Goal: Transaction & Acquisition: Purchase product/service

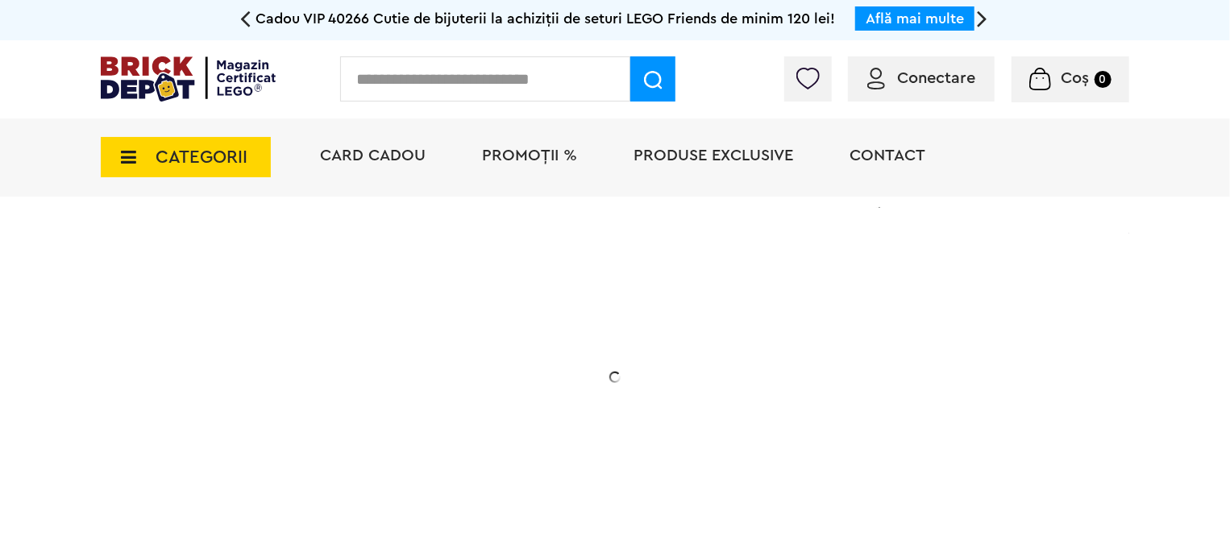
click at [893, 77] on span "Conectare" at bounding box center [921, 78] width 108 height 16
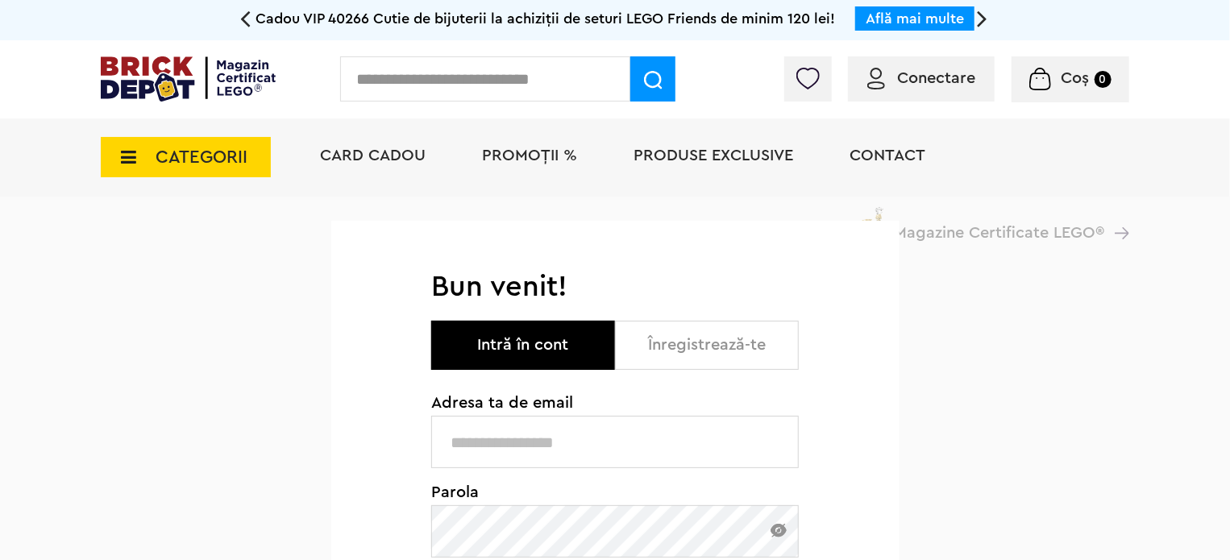
drag, startPoint x: 576, startPoint y: 439, endPoint x: 588, endPoint y: 441, distance: 12.2
click at [576, 439] on input "text" at bounding box center [614, 442] width 367 height 52
type input "**********"
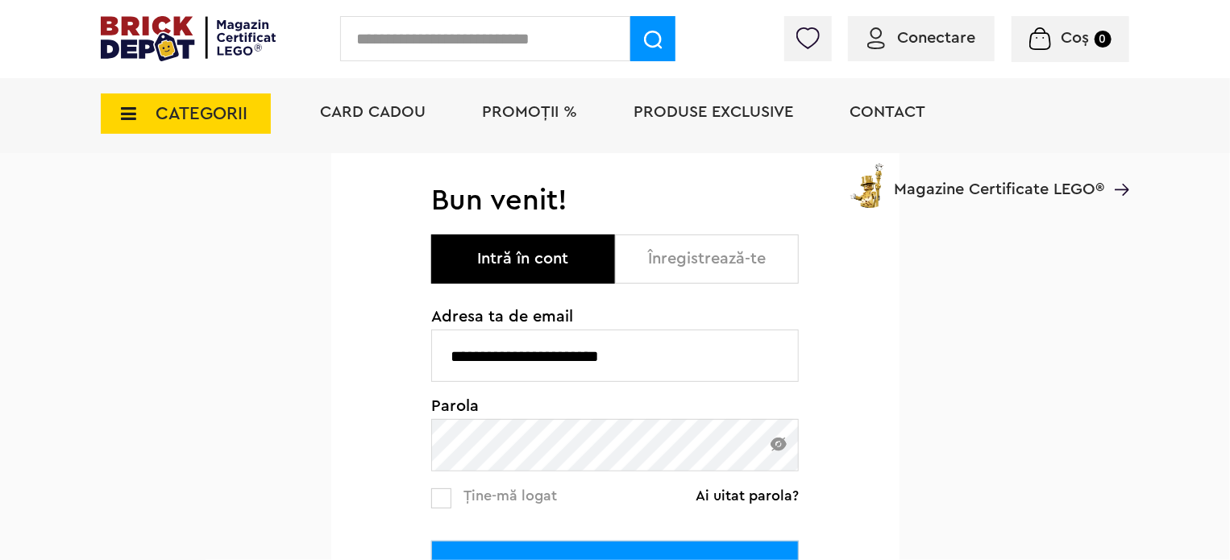
scroll to position [242, 0]
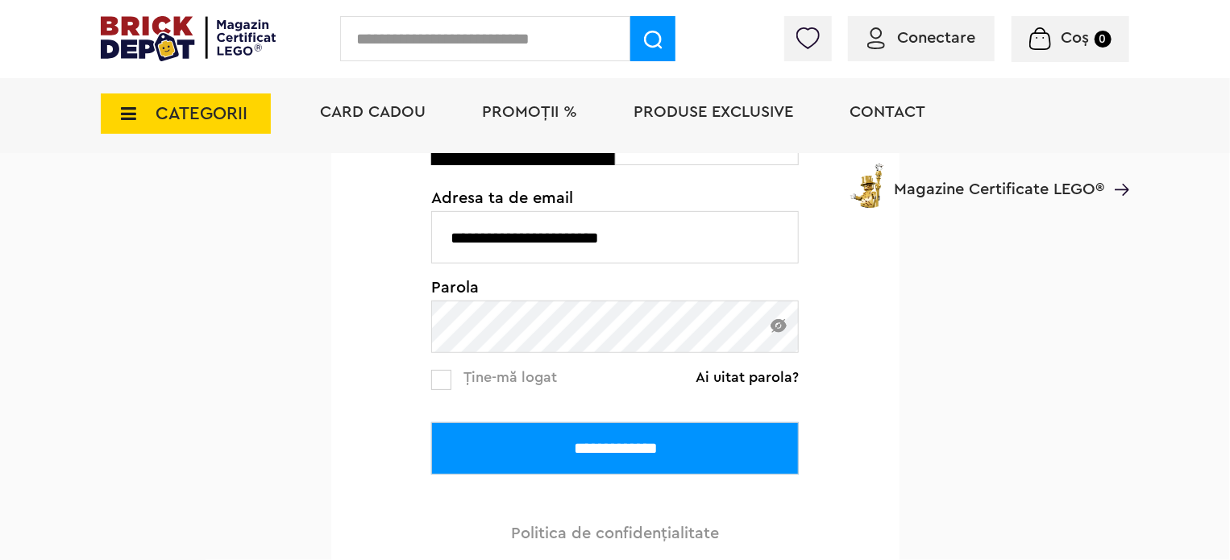
click at [451, 385] on link "Ține-mă logat" at bounding box center [494, 379] width 126 height 21
click at [553, 464] on input "**********" at bounding box center [614, 448] width 367 height 52
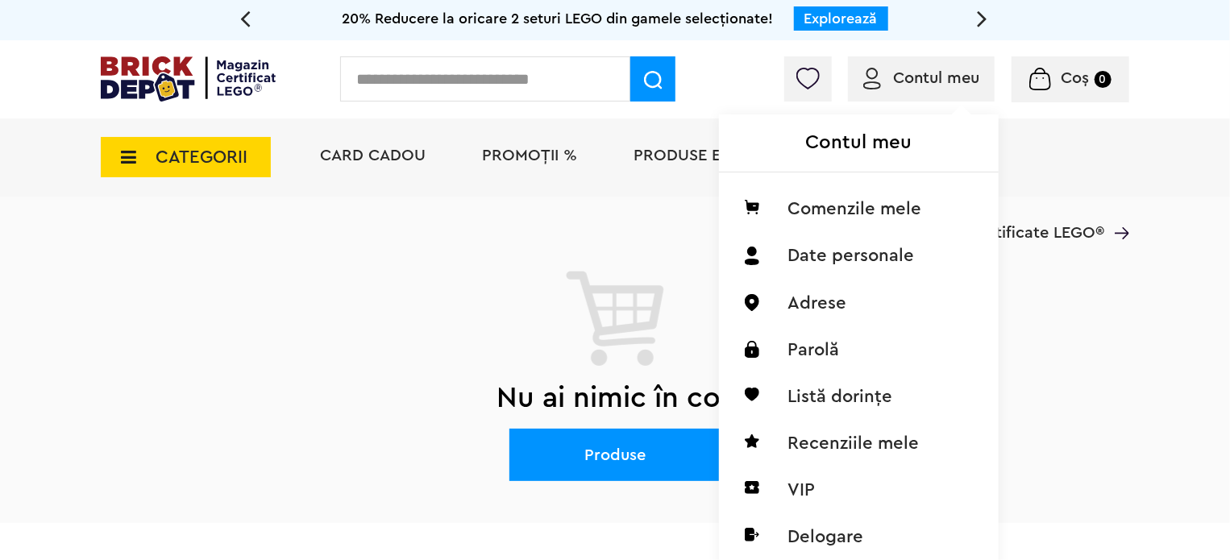
click at [886, 78] on span "Contul meu" at bounding box center [921, 78] width 116 height 16
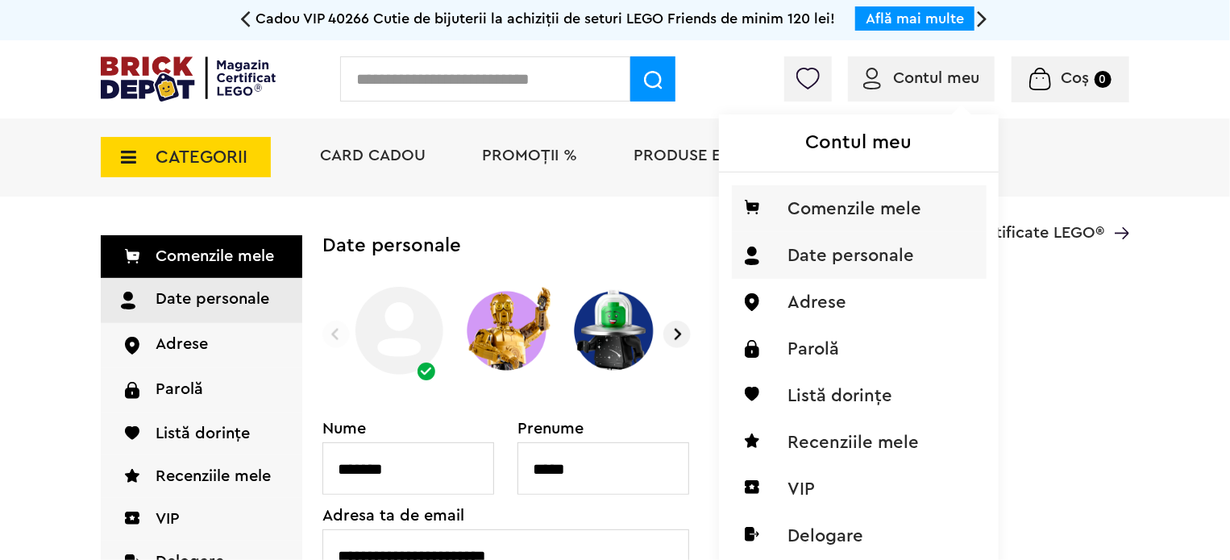
click at [840, 208] on li "Comenzile mele" at bounding box center [859, 208] width 255 height 47
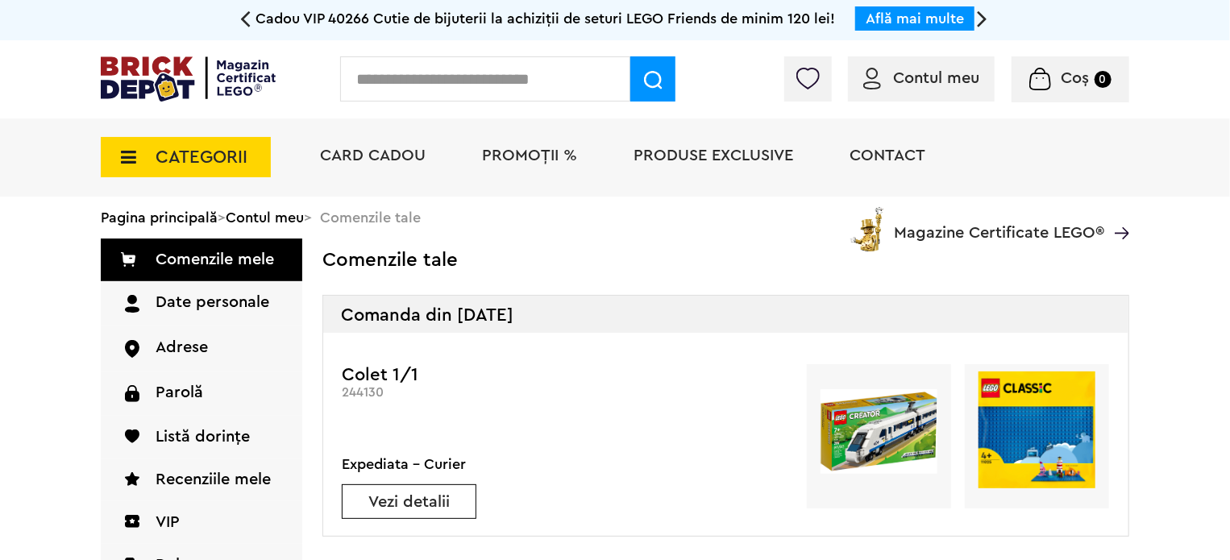
click at [893, 440] on img at bounding box center [878, 431] width 117 height 85
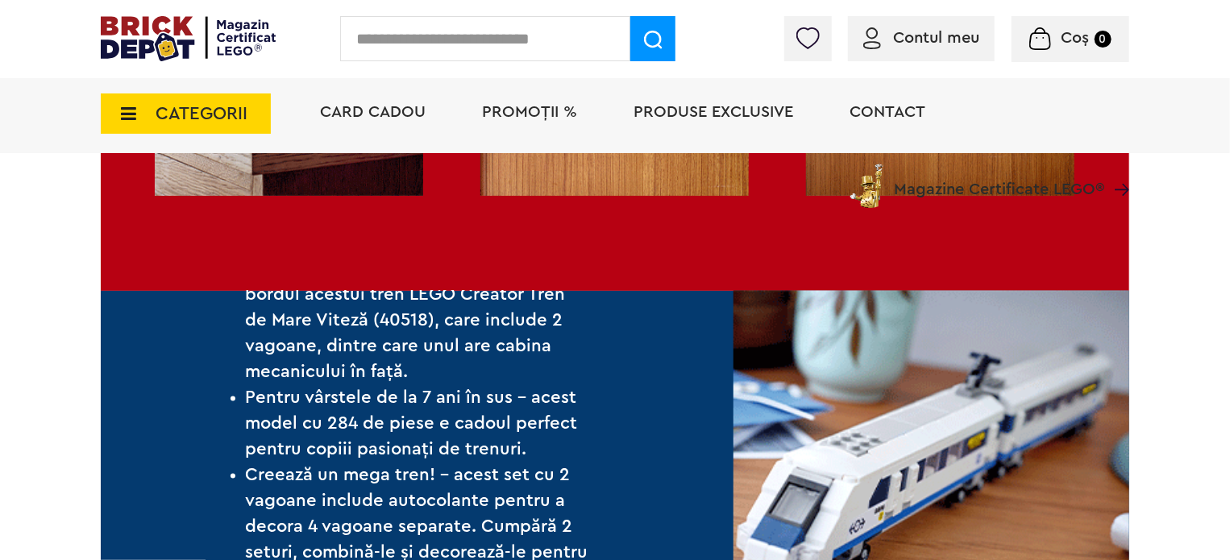
scroll to position [1450, 0]
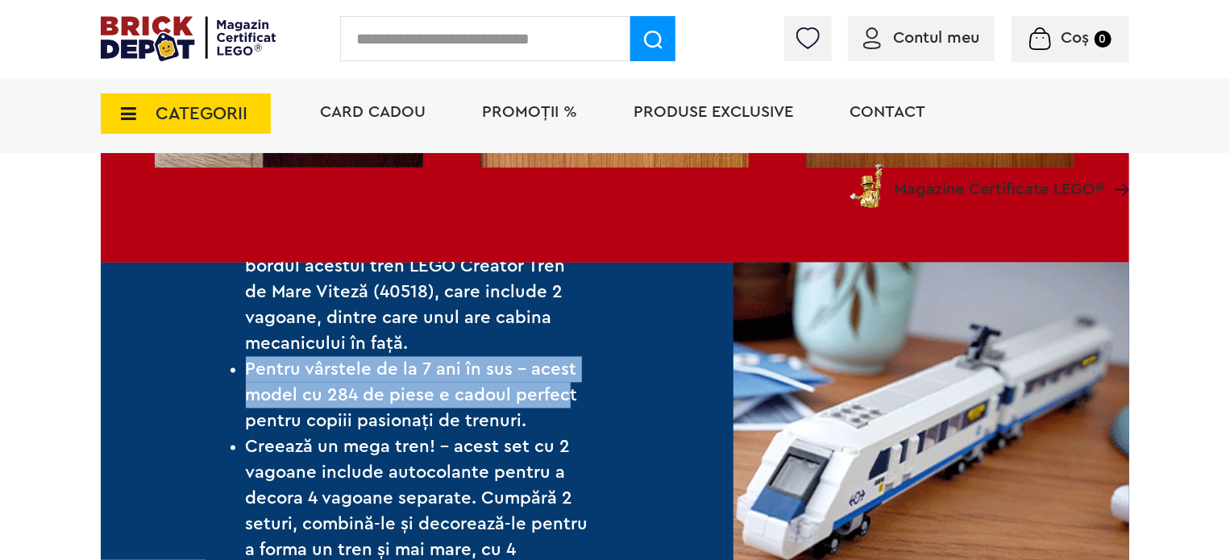
drag, startPoint x: 241, startPoint y: 370, endPoint x: 566, endPoint y: 395, distance: 325.7
click at [566, 395] on div "O călătorie de neuitat – pornește la bordul acestui tren LEGO Creator Tren de M…" at bounding box center [417, 461] width 632 height 396
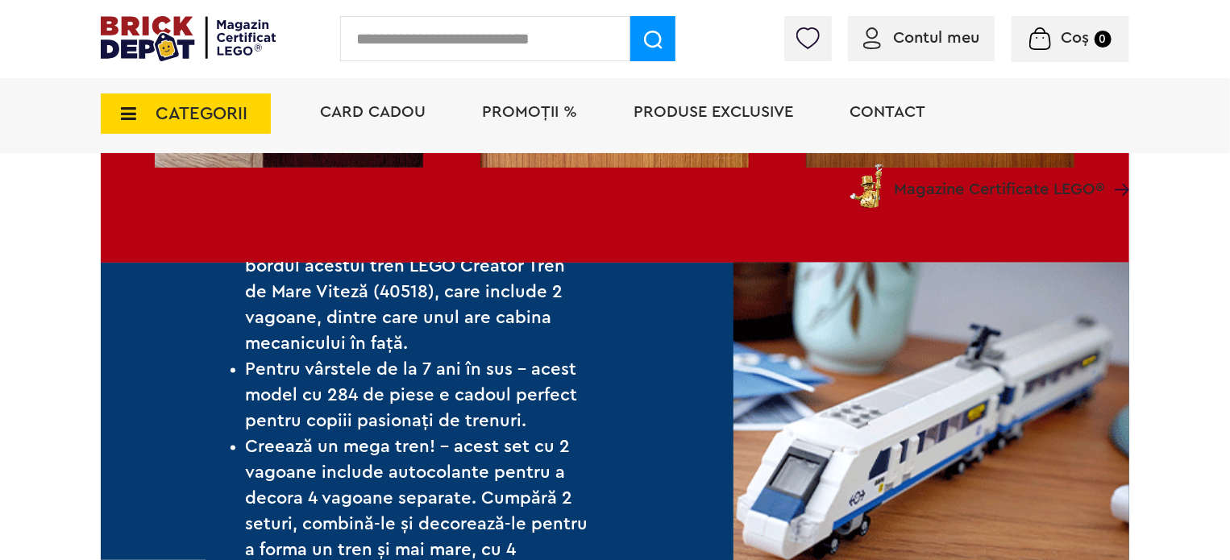
click at [606, 387] on div "O călătorie de neuitat – pornește la bordul acestui tren LEGO Creator Tren de M…" at bounding box center [417, 461] width 632 height 396
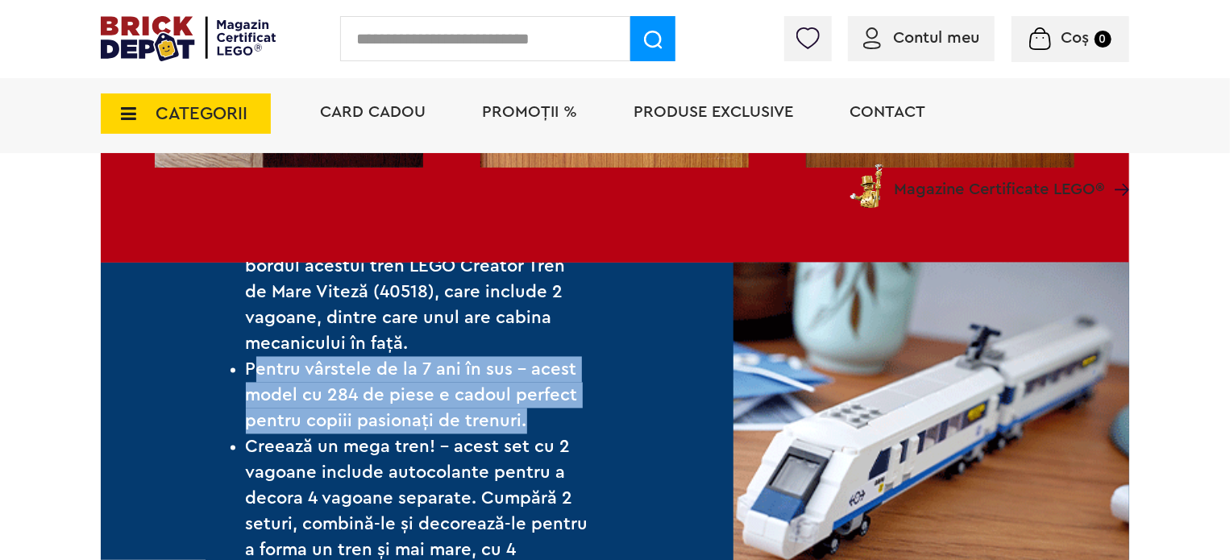
drag, startPoint x: 579, startPoint y: 416, endPoint x: 258, endPoint y: 373, distance: 324.3
click at [258, 373] on li "Pentru vârstele de la 7 ani în sus – acest model cu 284 de piese e cadoul perfe…" at bounding box center [417, 395] width 343 height 77
click at [515, 396] on li "Pentru vârstele de la 7 ani în sus – acest model cu 284 de piese e cadoul perfe…" at bounding box center [417, 395] width 343 height 77
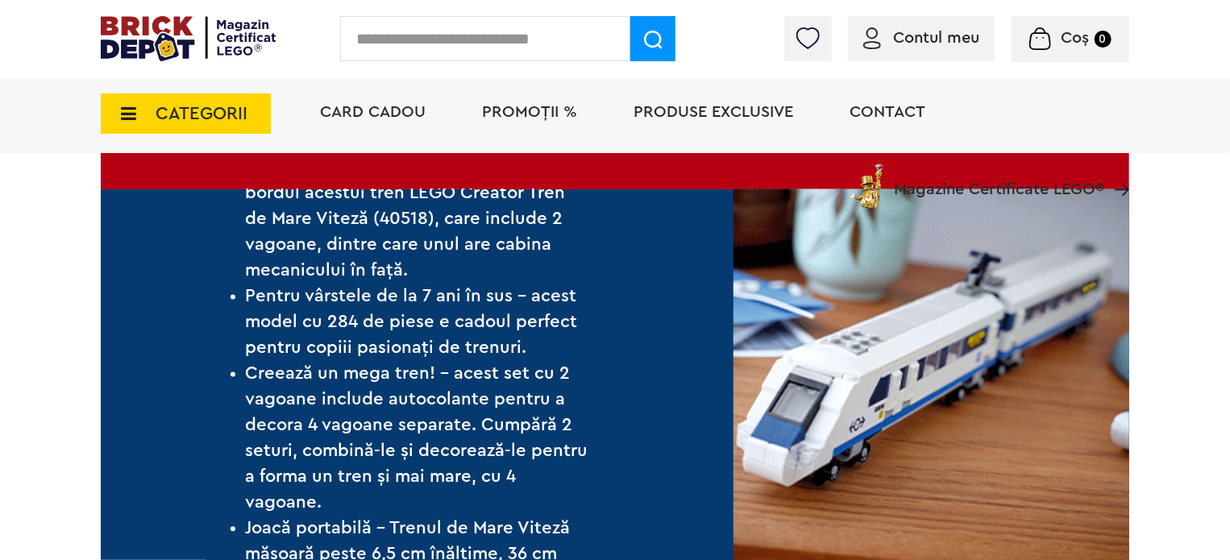
scroll to position [1611, 0]
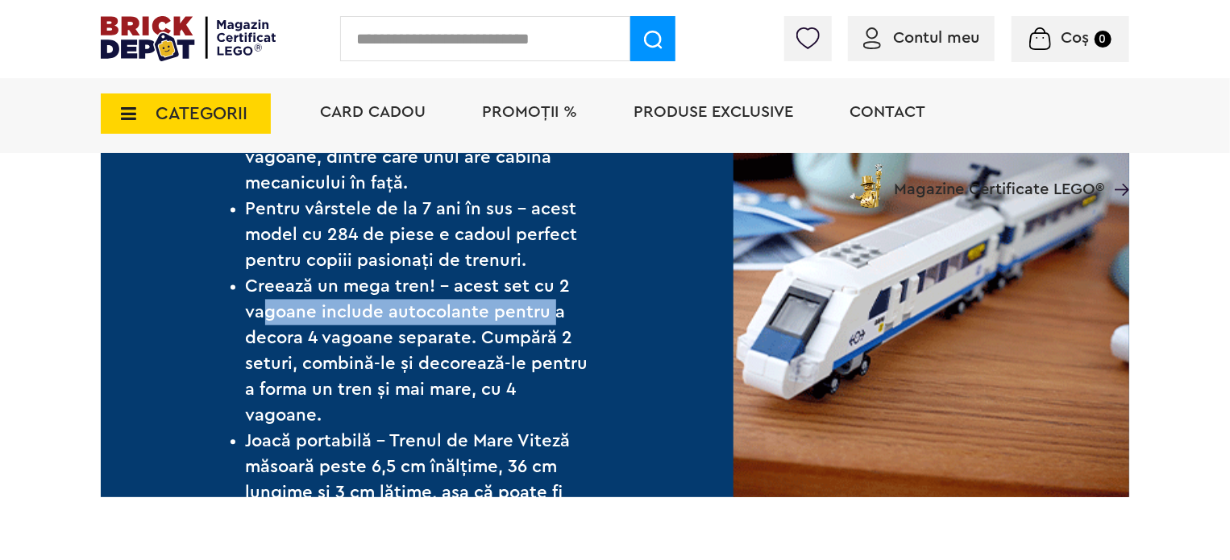
drag, startPoint x: 262, startPoint y: 301, endPoint x: 551, endPoint y: 318, distance: 289.8
click at [551, 318] on li "Creează un mega tren! – acest set cu 2 vagoane include autocolante pentru a dec…" at bounding box center [417, 350] width 343 height 155
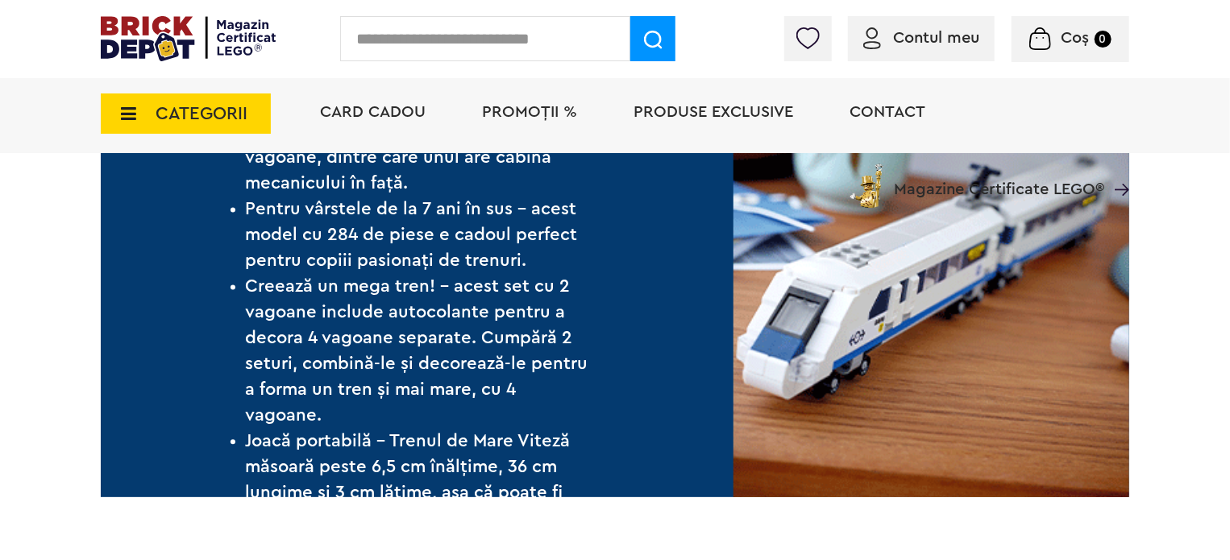
click at [409, 337] on li "Creează un mega tren! – acest set cu 2 vagoane include autocolante pentru a dec…" at bounding box center [417, 350] width 343 height 155
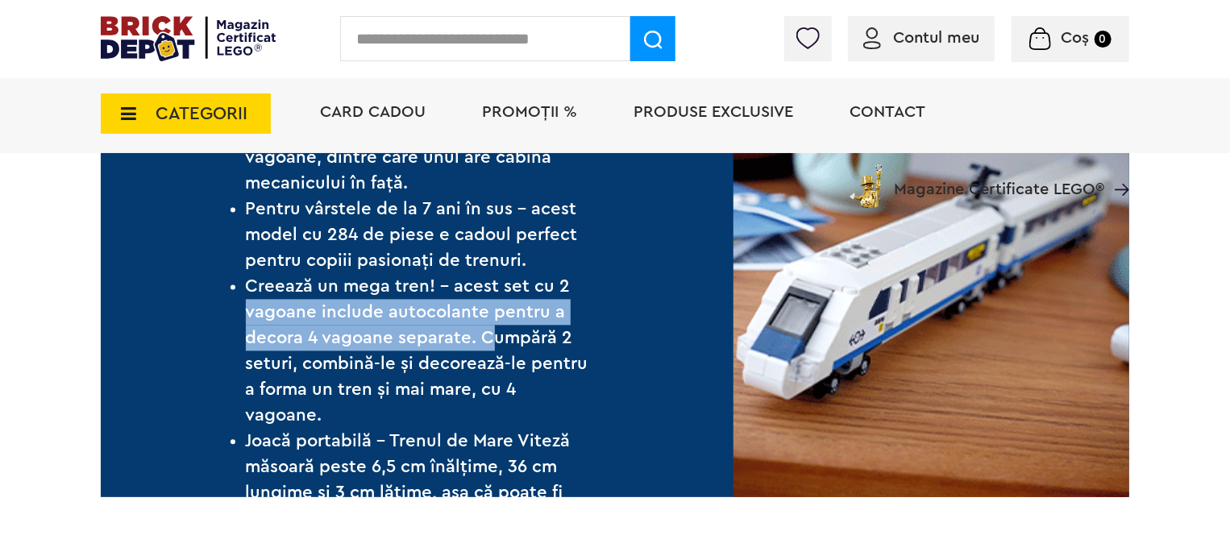
drag, startPoint x: 300, startPoint y: 322, endPoint x: 497, endPoint y: 345, distance: 198.7
click at [497, 345] on div "O călătorie de neuitat – pornește la bordul acestui tren LEGO Creator Tren de M…" at bounding box center [417, 300] width 632 height 396
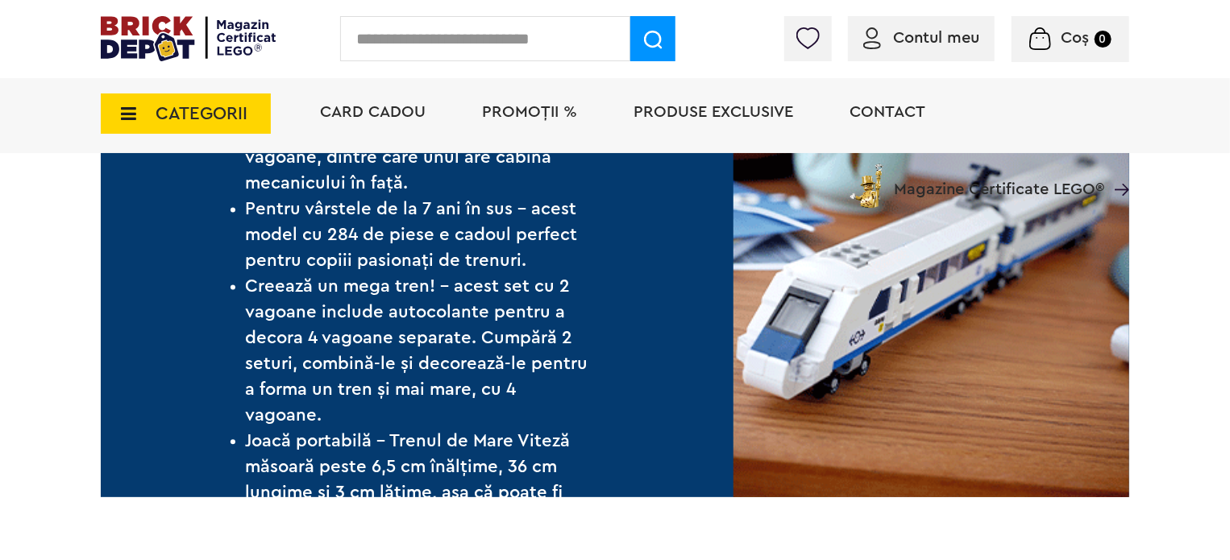
click at [395, 369] on li "Creează un mega tren! – acest set cu 2 vagoane include autocolante pentru a dec…" at bounding box center [417, 350] width 343 height 155
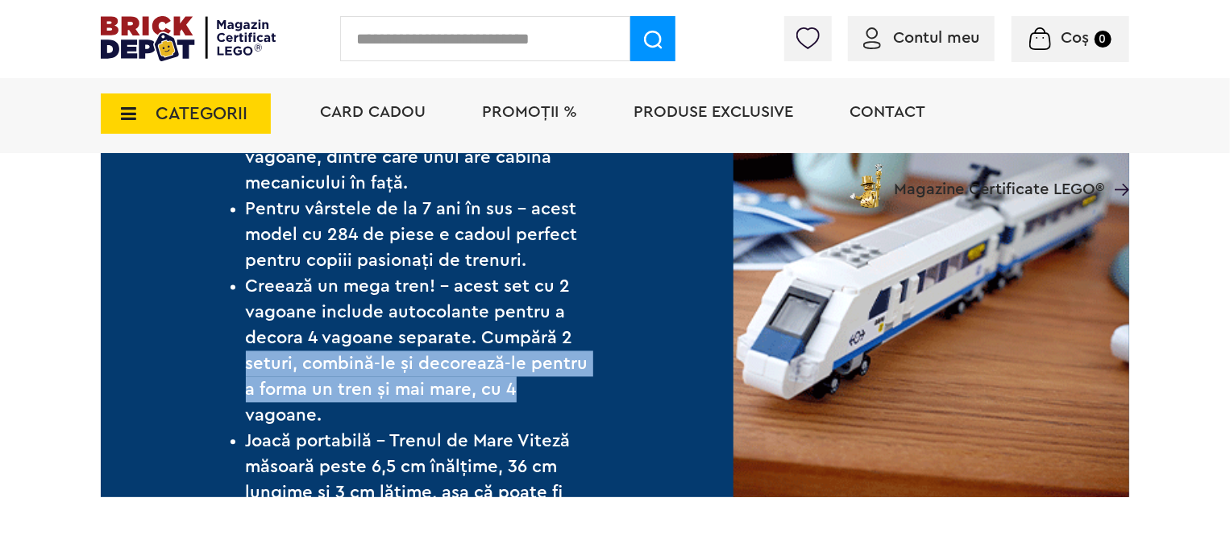
drag, startPoint x: 240, startPoint y: 350, endPoint x: 593, endPoint y: 385, distance: 354.6
click at [593, 385] on div "O călătorie de neuitat – pornește la bordul acestui tren LEGO Creator Tren de M…" at bounding box center [417, 300] width 632 height 396
drag, startPoint x: 491, startPoint y: 390, endPoint x: 478, endPoint y: 390, distance: 13.7
click at [491, 390] on li "Creează un mega tren! – acest set cu 2 vagoane include autocolante pentru a dec…" at bounding box center [417, 350] width 343 height 155
click at [270, 390] on li "Creează un mega tren! – acest set cu 2 vagoane include autocolante pentru a dec…" at bounding box center [417, 350] width 343 height 155
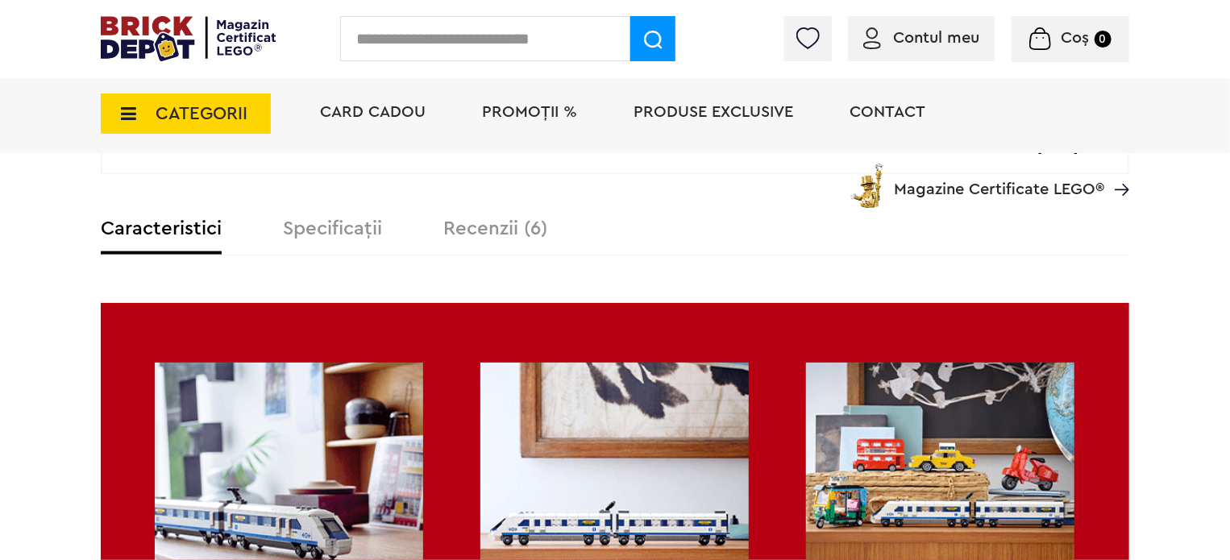
scroll to position [1128, 0]
